Goal: Information Seeking & Learning: Learn about a topic

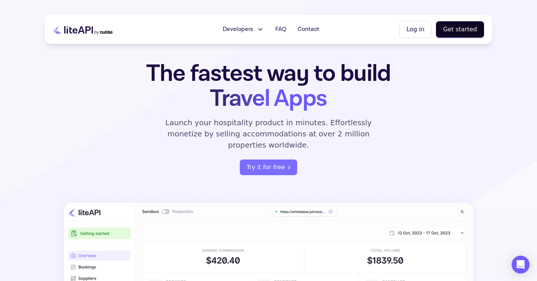
scroll to position [14, 0]
click at [280, 29] on span "FAQ" at bounding box center [280, 29] width 11 height 9
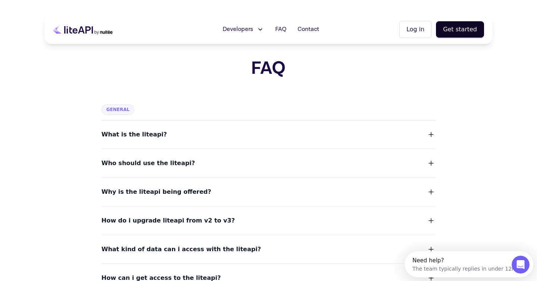
click at [157, 136] on button "What is the liteapi?" at bounding box center [268, 134] width 334 height 10
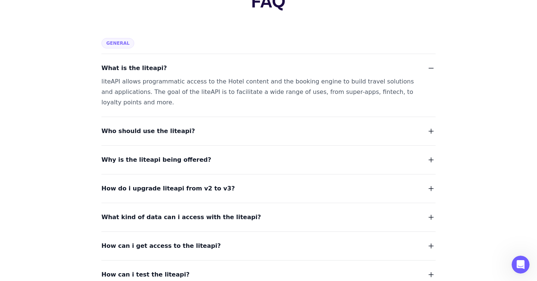
scroll to position [67, 0]
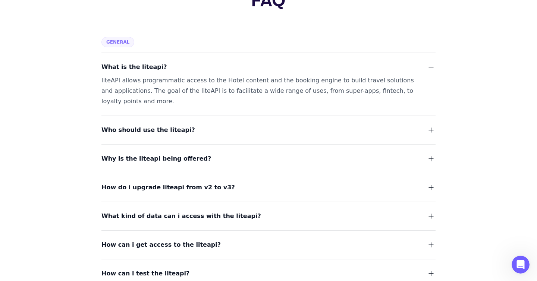
click at [170, 130] on span "Who should use the liteapi?" at bounding box center [148, 130] width 94 height 10
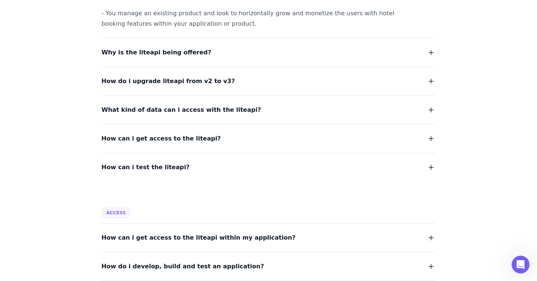
scroll to position [241, 0]
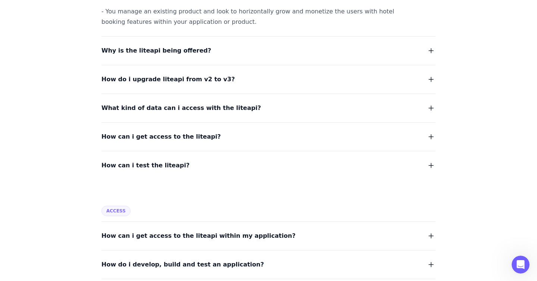
click at [257, 113] on button "What kind of data can i access with the liteapi?" at bounding box center [268, 108] width 334 height 10
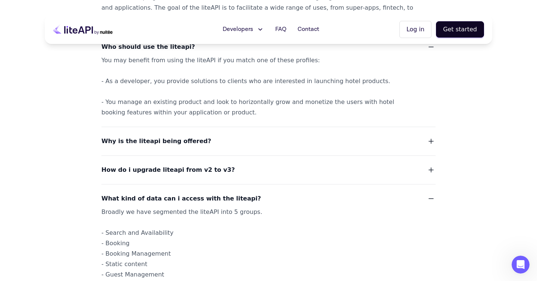
scroll to position [0, 0]
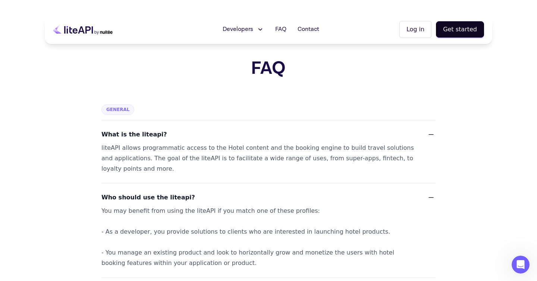
click at [78, 31] on icon at bounding box center [83, 29] width 60 height 19
